Goal: Task Accomplishment & Management: Use online tool/utility

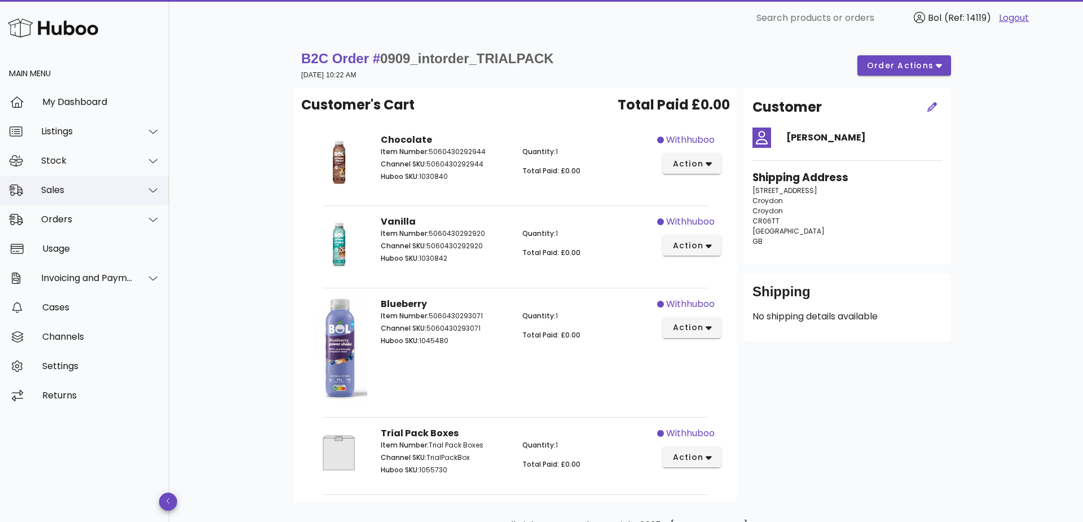
click at [79, 192] on div "Sales" at bounding box center [87, 190] width 92 height 11
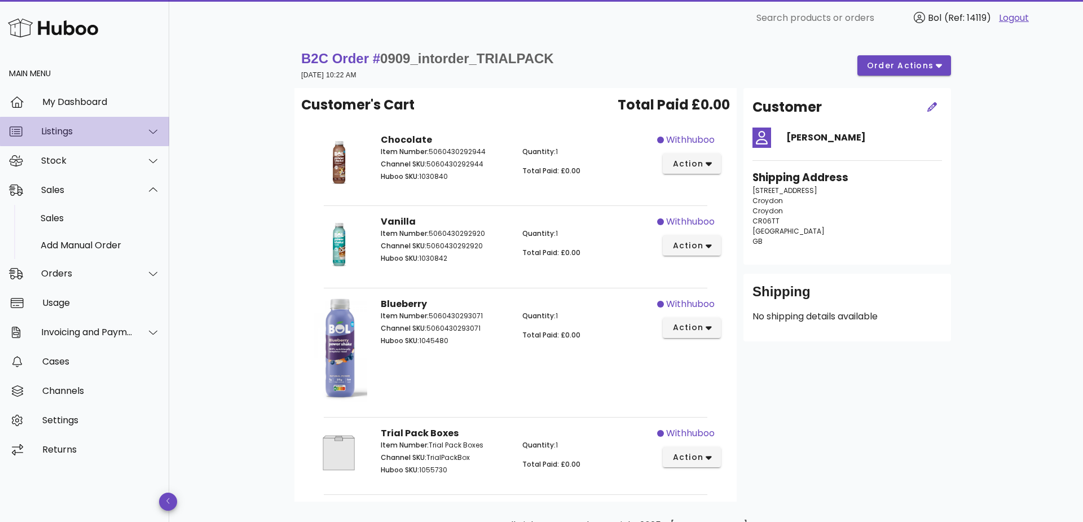
click at [86, 134] on div "Listings" at bounding box center [87, 131] width 92 height 11
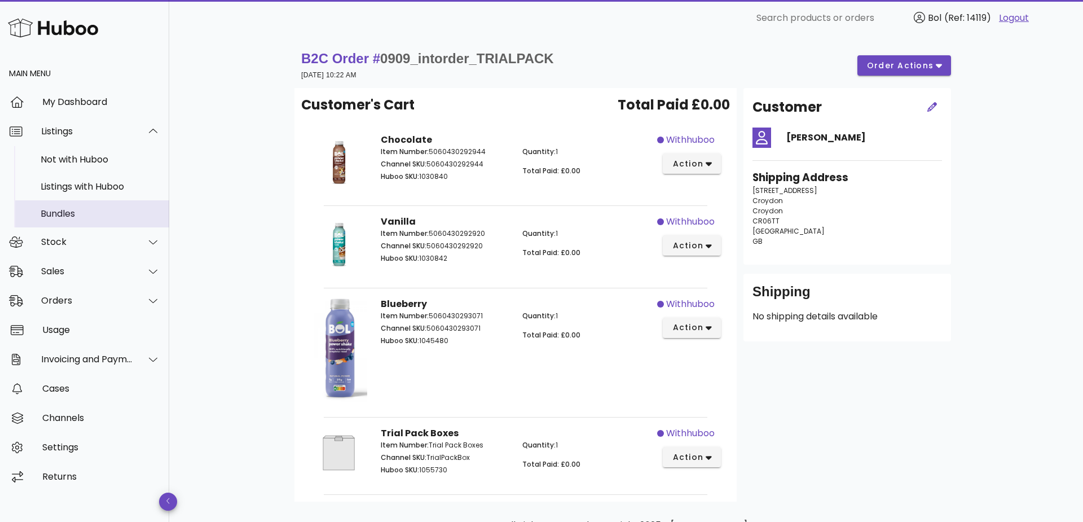
click at [63, 210] on div "Bundles" at bounding box center [101, 213] width 120 height 11
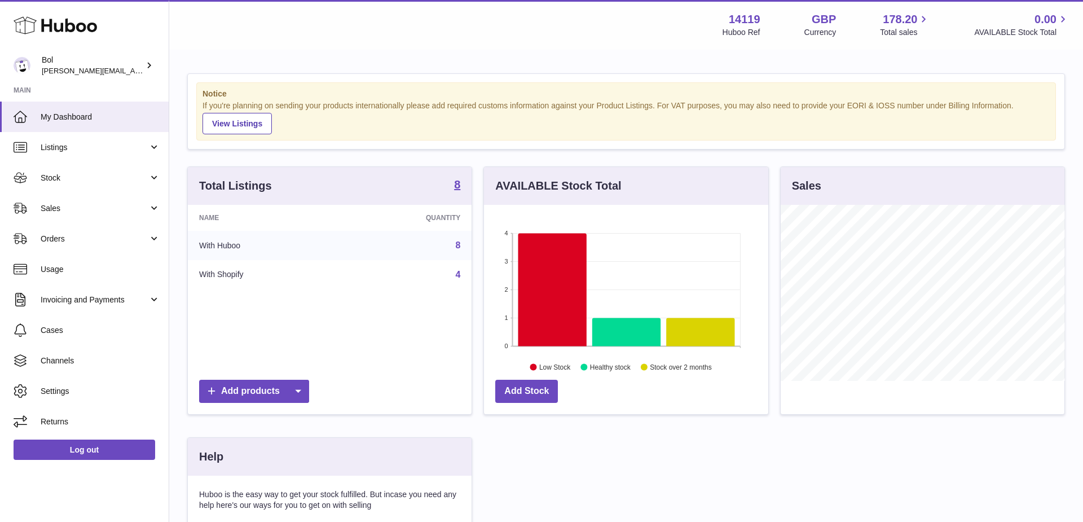
scroll to position [176, 284]
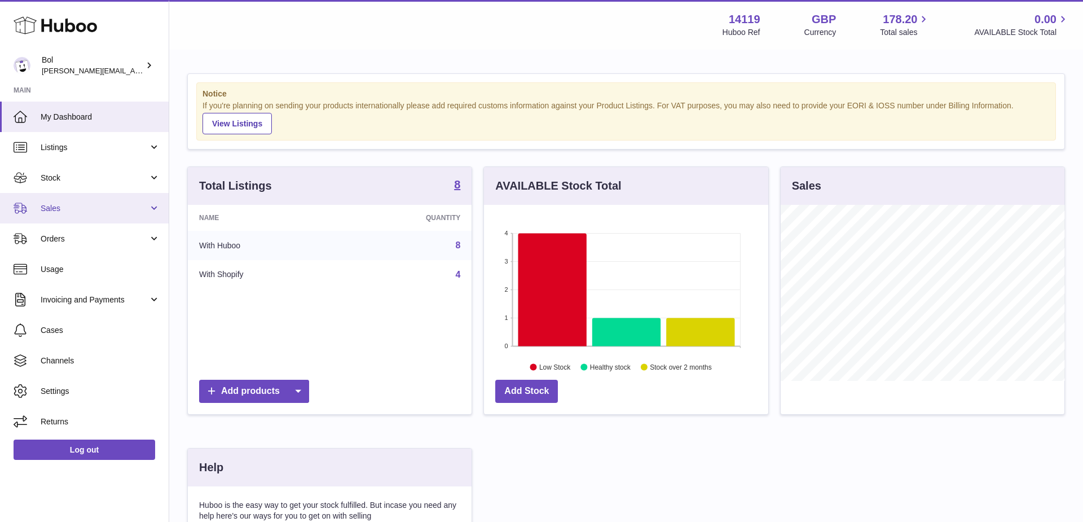
click at [78, 200] on link "Sales" at bounding box center [84, 208] width 169 height 30
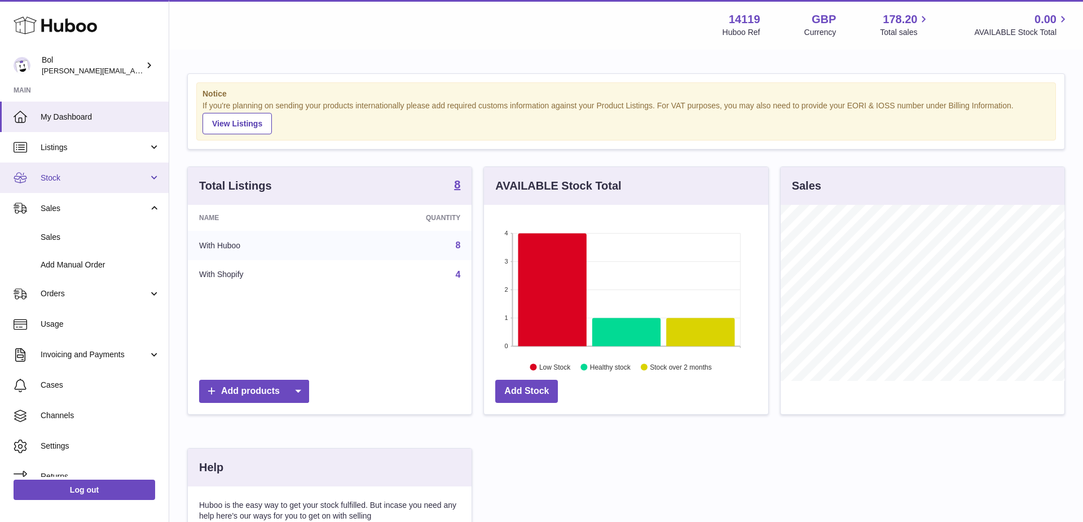
click at [81, 178] on span "Stock" at bounding box center [95, 178] width 108 height 11
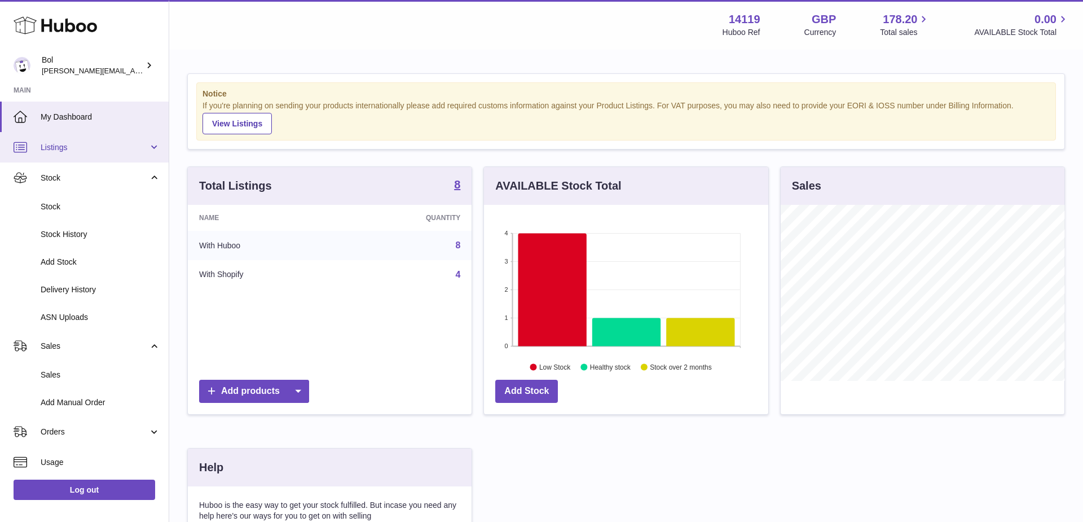
click at [92, 140] on link "Listings" at bounding box center [84, 147] width 169 height 30
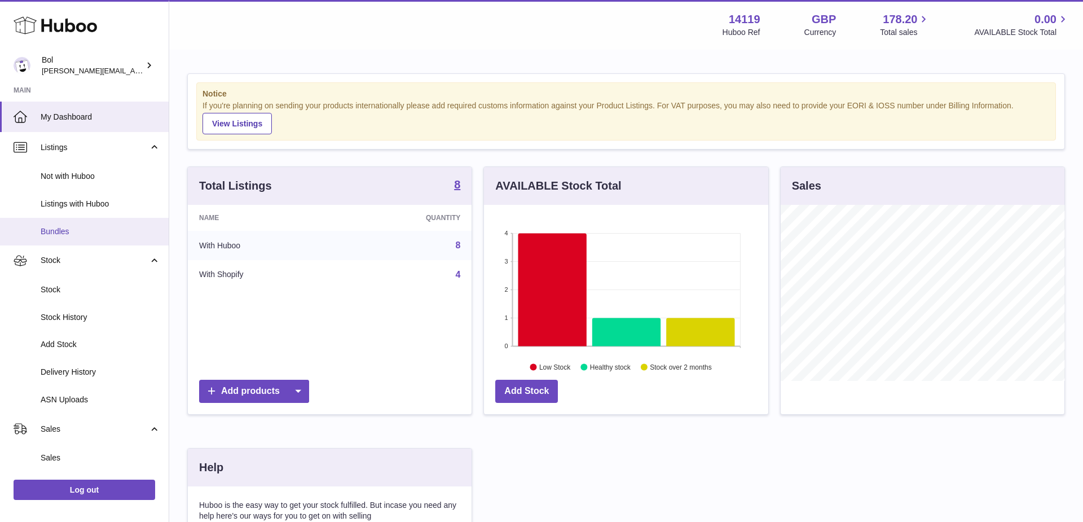
click at [74, 240] on link "Bundles" at bounding box center [84, 232] width 169 height 28
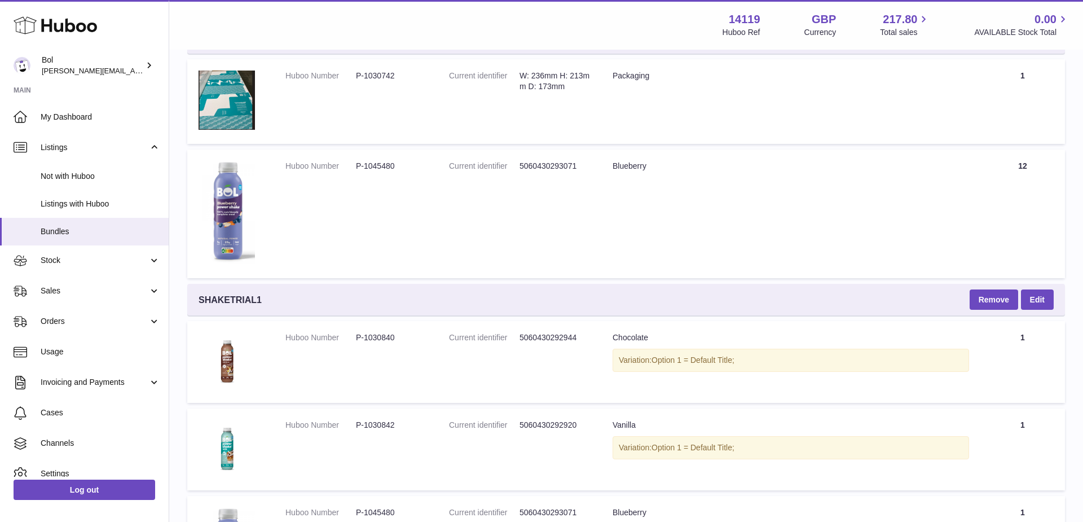
scroll to position [1575, 0]
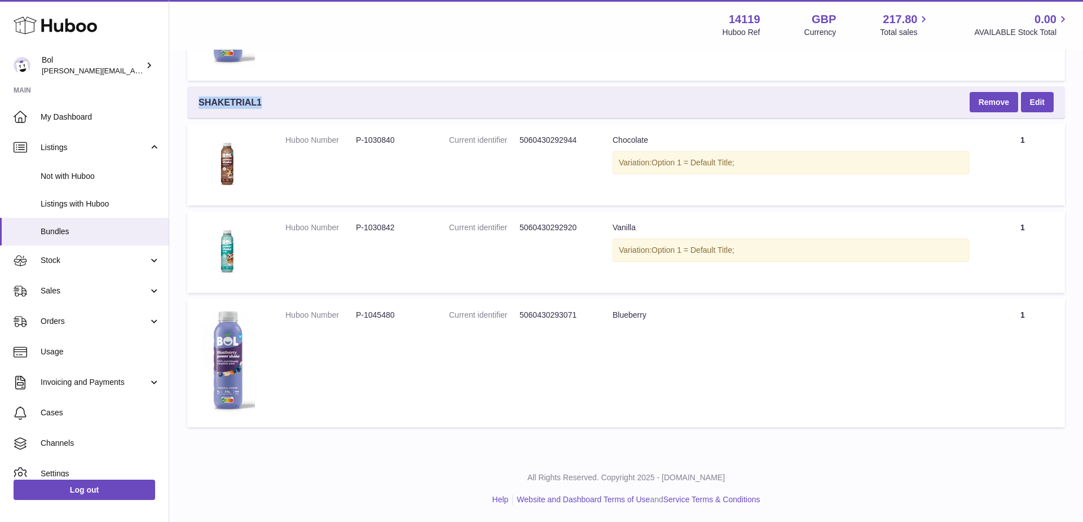
drag, startPoint x: 198, startPoint y: 100, endPoint x: 291, endPoint y: 100, distance: 93.1
click at [291, 100] on div "SHAKETRIAL1 Remove Edit" at bounding box center [626, 102] width 878 height 32
copy span "SHAKETRIAL1"
click at [82, 414] on span "Cases" at bounding box center [101, 412] width 120 height 11
